Goal: Transaction & Acquisition: Purchase product/service

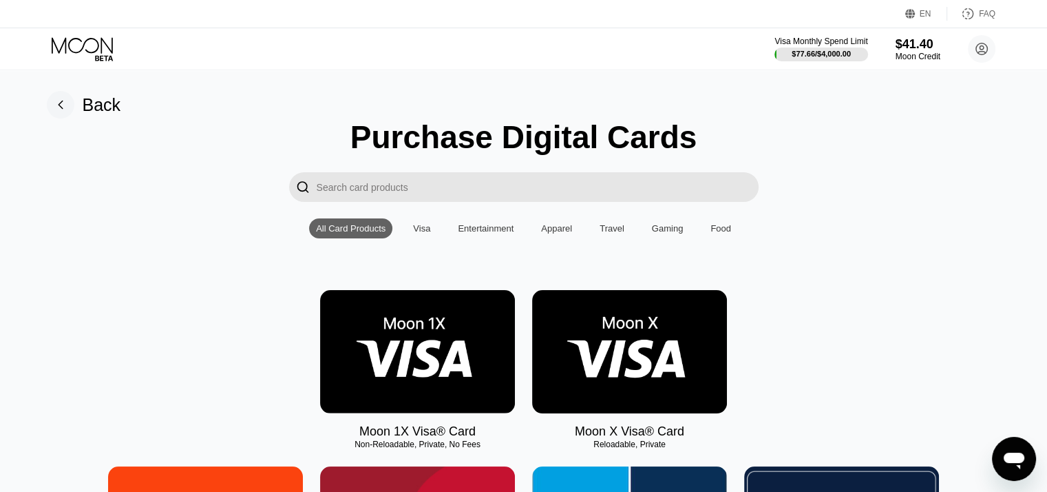
click at [633, 361] on img at bounding box center [629, 351] width 195 height 123
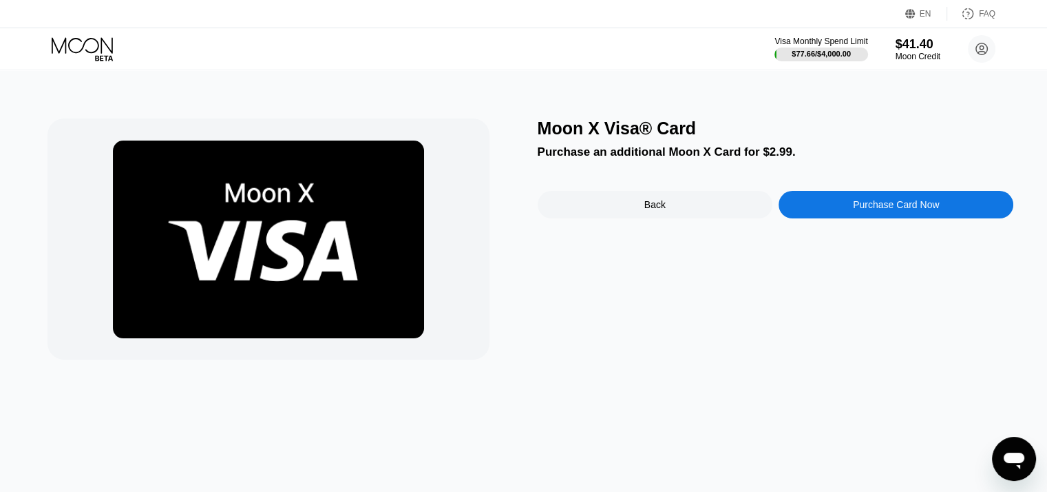
click at [842, 207] on div "Purchase Card Now" at bounding box center [896, 205] width 235 height 28
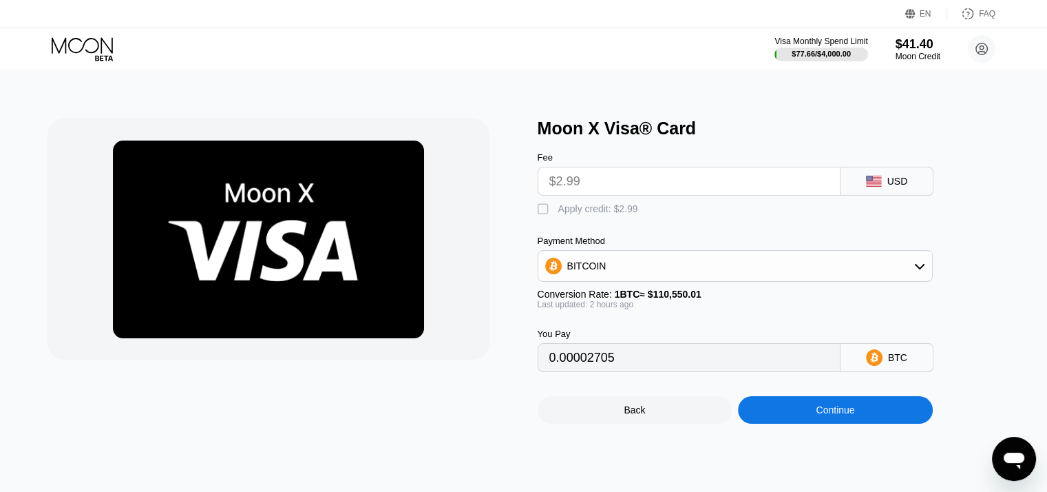
click at [545, 214] on div "" at bounding box center [545, 209] width 14 height 14
type input "0"
click at [811, 418] on div "Continue" at bounding box center [835, 410] width 195 height 28
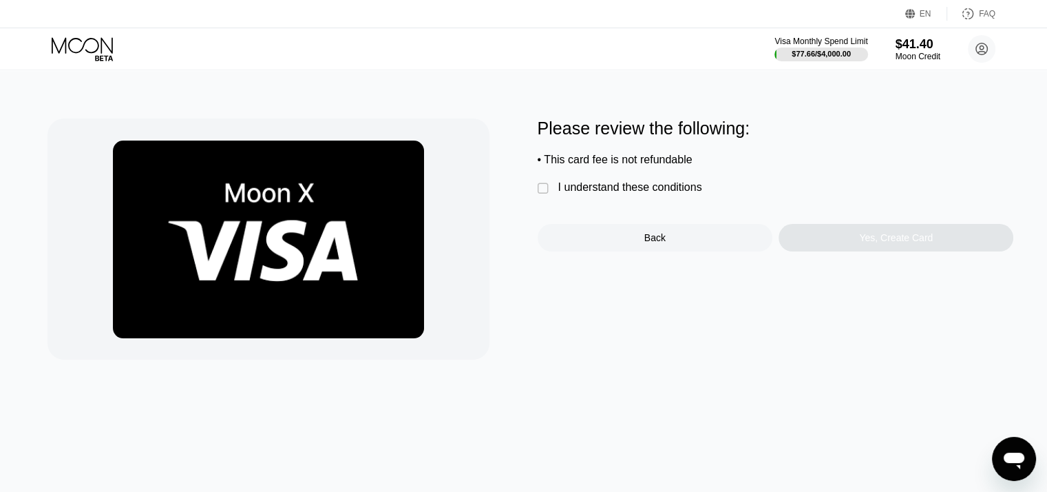
click at [543, 191] on div "" at bounding box center [545, 189] width 14 height 14
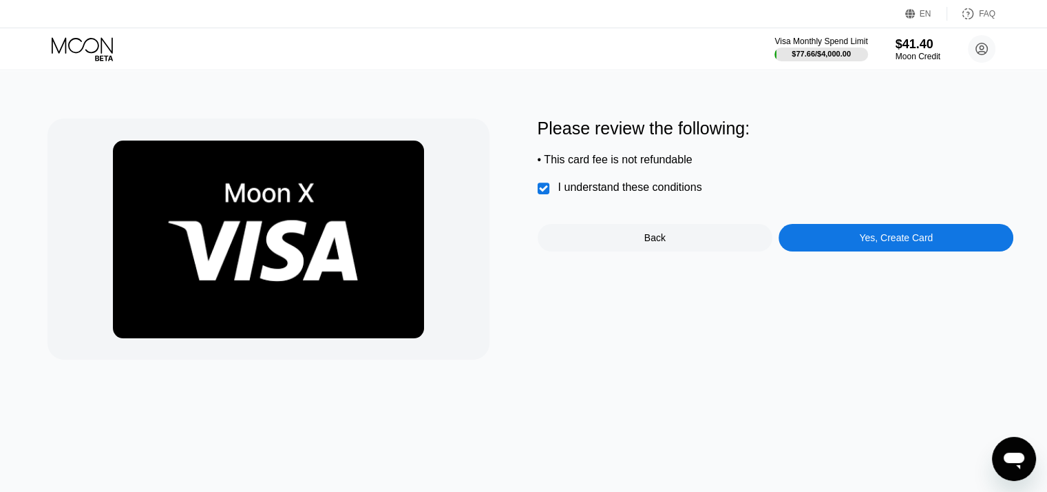
click at [858, 242] on div "Yes, Create Card" at bounding box center [896, 238] width 235 height 28
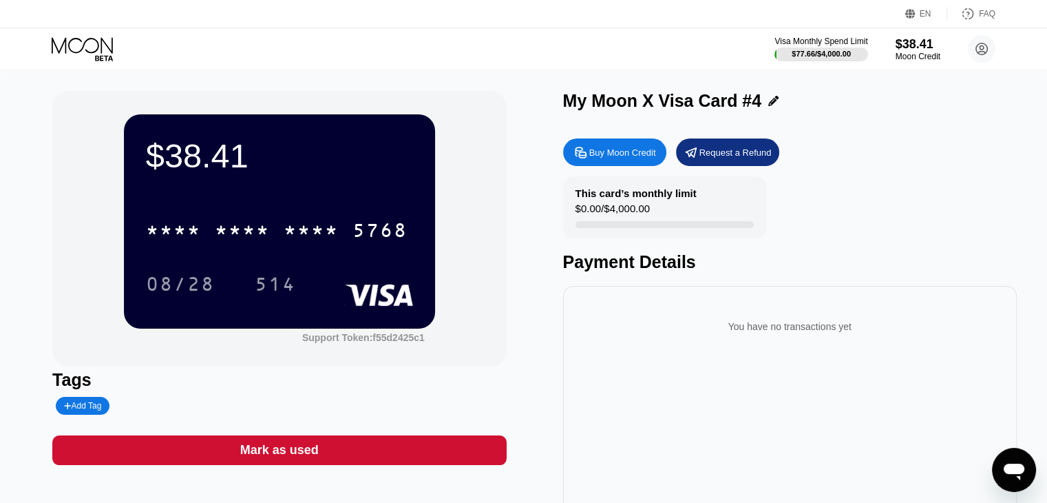
click at [306, 183] on div "$38.41 * * * * * * * * * * * * 5768 08/28 514" at bounding box center [279, 220] width 311 height 213
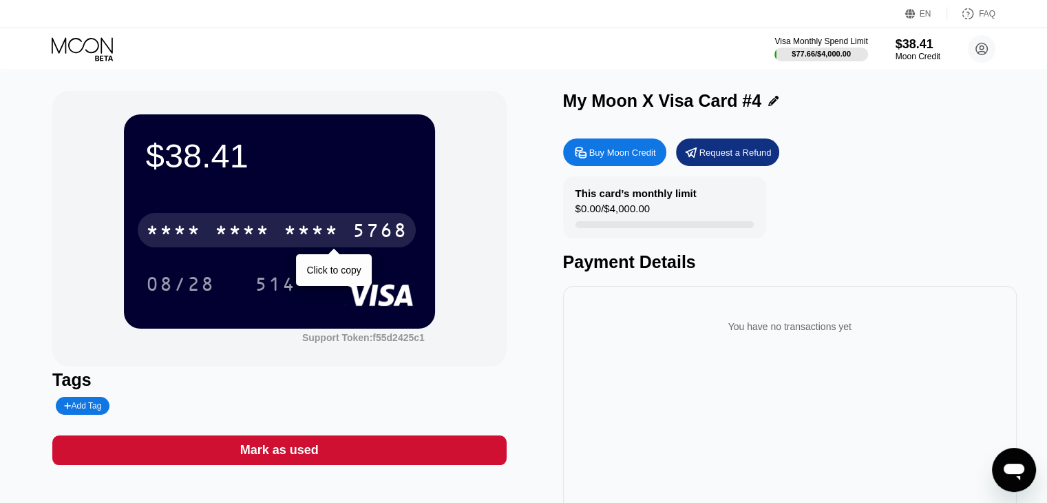
click at [252, 234] on div "* * * *" at bounding box center [242, 232] width 55 height 22
